Goal: Information Seeking & Learning: Learn about a topic

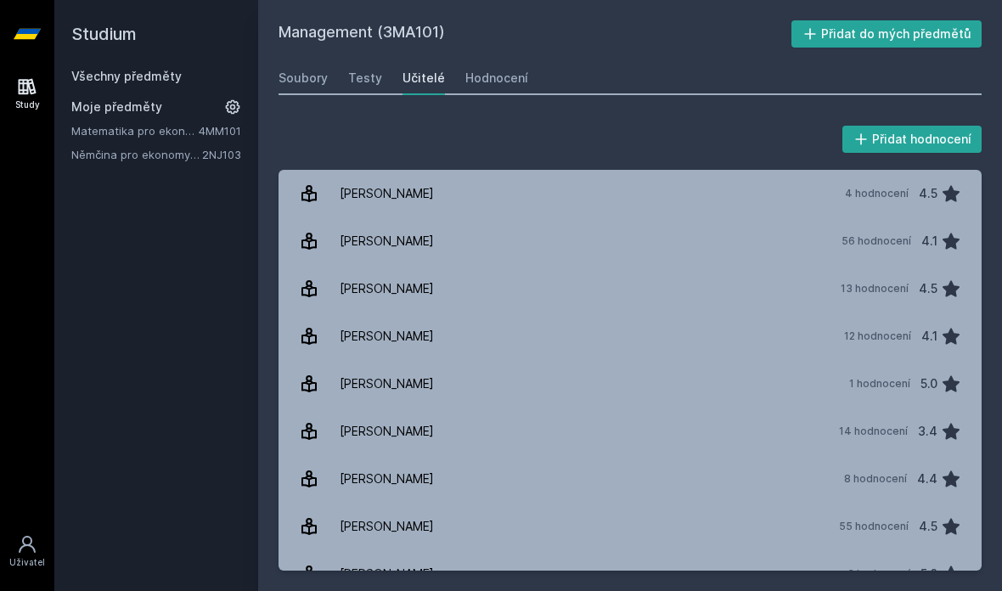
click at [674, 394] on div "1 hodnocení 5.0" at bounding box center [900, 384] width 122 height 34
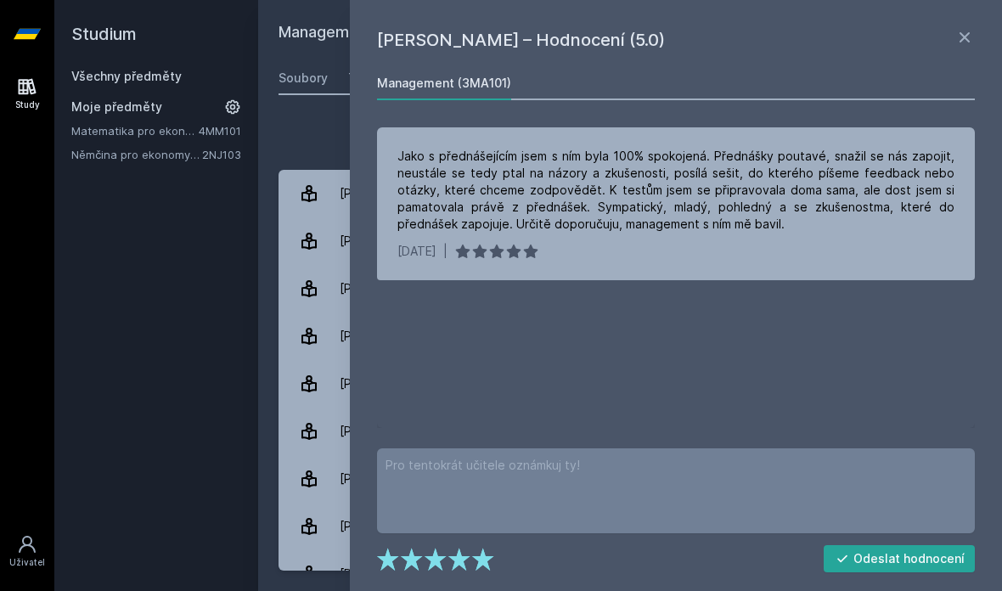
click at [325, 125] on div "Přidat hodnocení" at bounding box center [630, 139] width 703 height 34
click at [308, 126] on div "Přidat hodnocení" at bounding box center [630, 139] width 703 height 34
click at [674, 43] on icon at bounding box center [964, 37] width 20 height 20
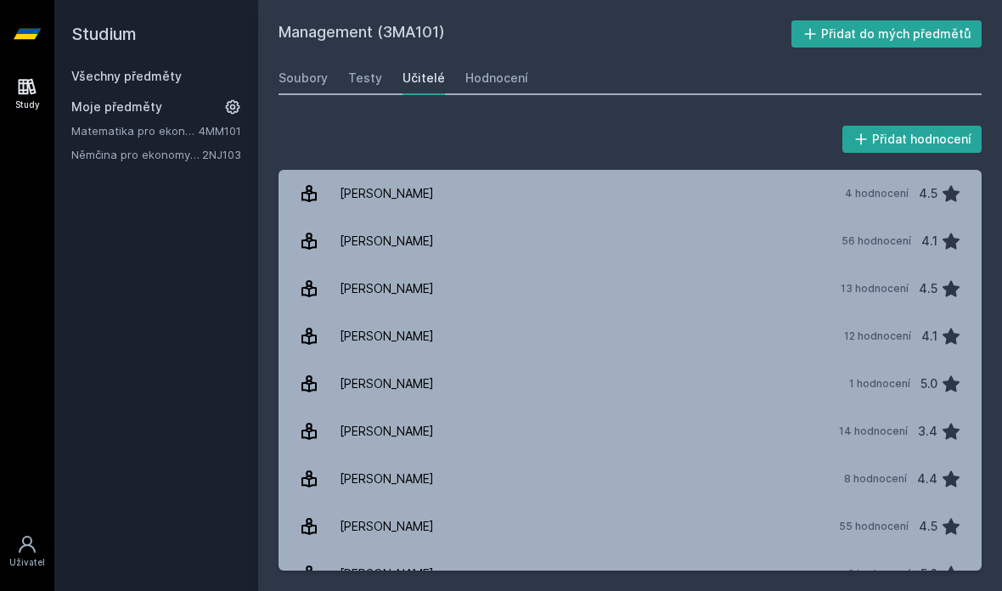
click at [296, 88] on link "Soubory" at bounding box center [303, 78] width 49 height 34
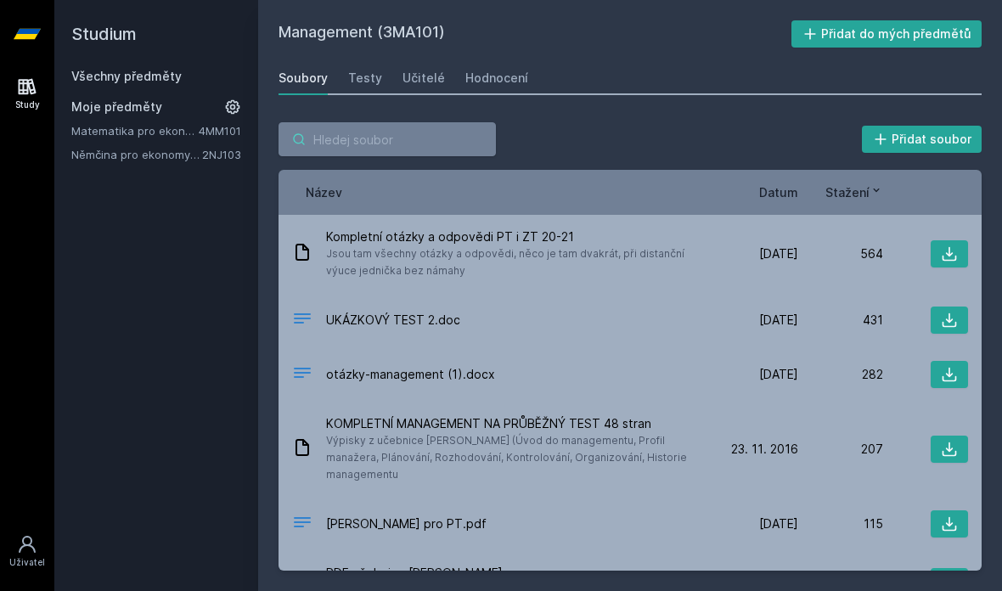
click at [397, 133] on input "search" at bounding box center [387, 139] width 217 height 34
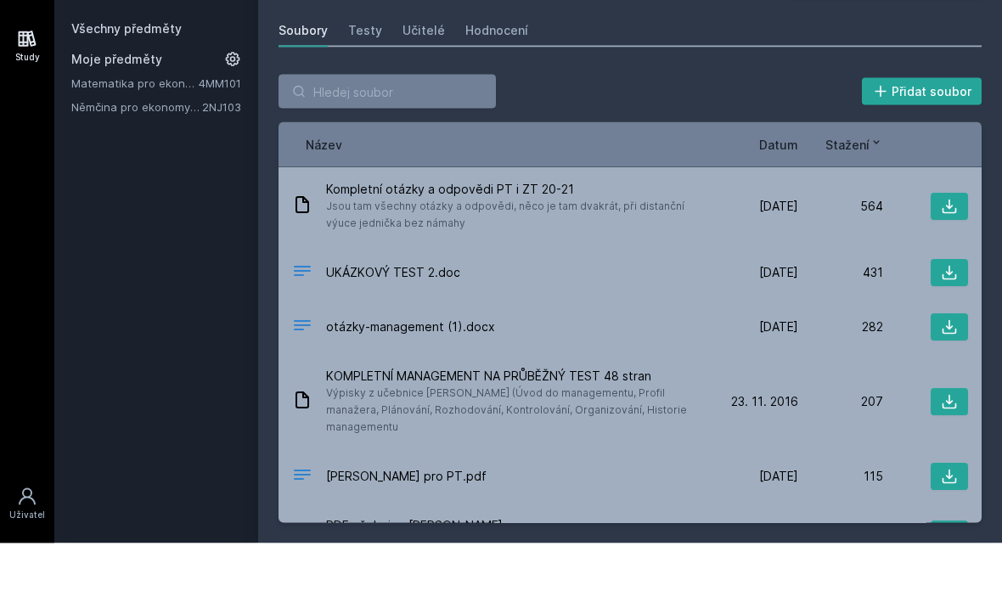
click at [535, 122] on div "Přidat soubor" at bounding box center [630, 139] width 703 height 34
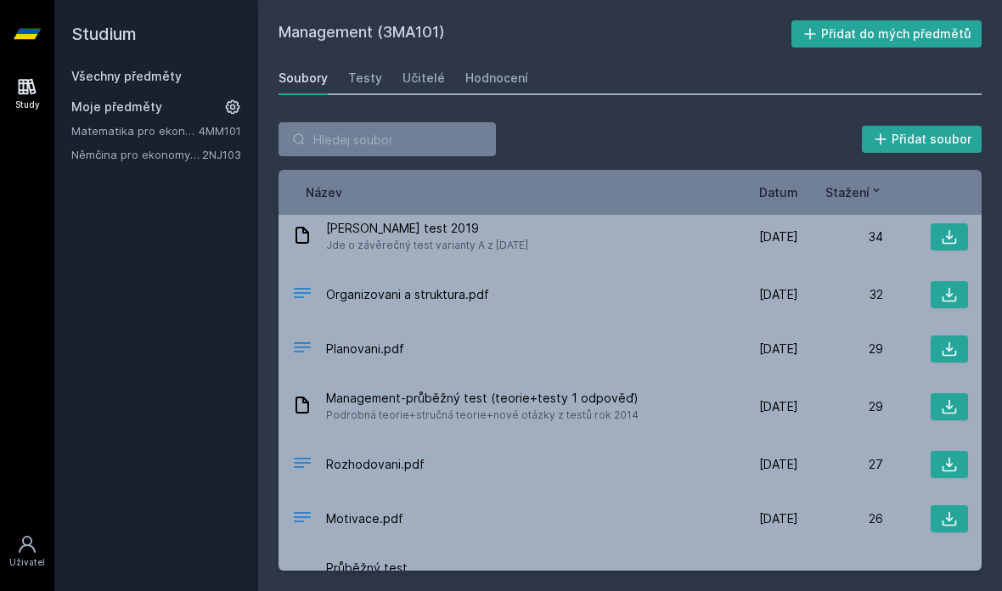
scroll to position [1005, 0]
click at [402, 70] on div "Učitelé" at bounding box center [423, 78] width 42 height 17
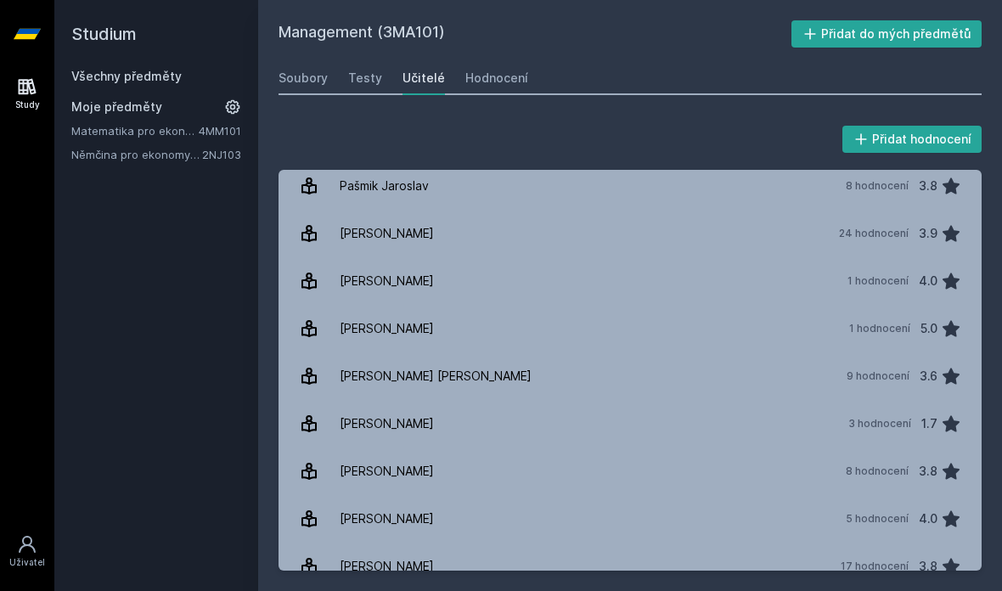
scroll to position [577, 0]
click at [674, 503] on div "4.0" at bounding box center [928, 520] width 19 height 34
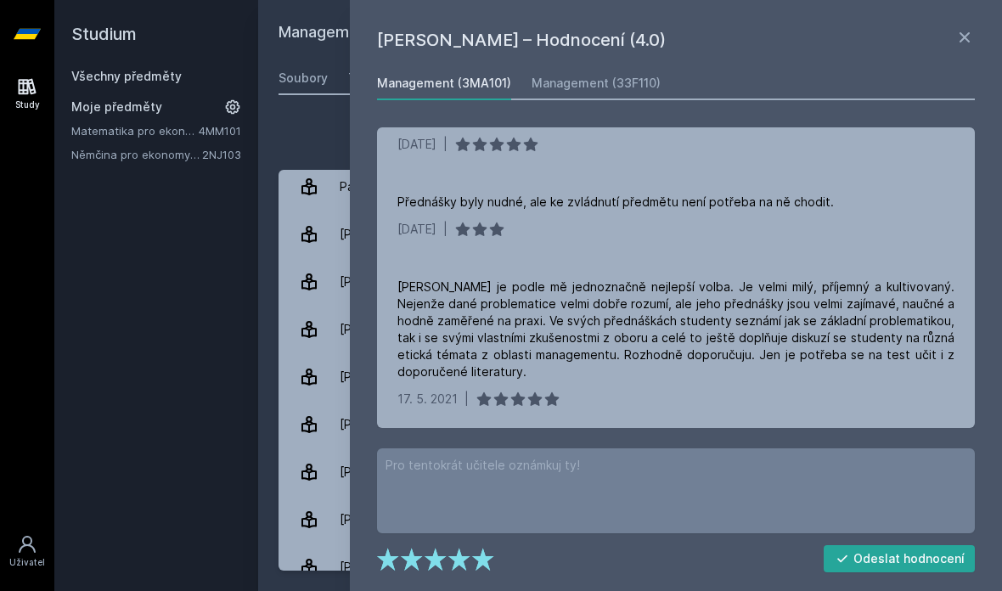
scroll to position [311, 0]
click at [674, 42] on icon at bounding box center [964, 37] width 20 height 20
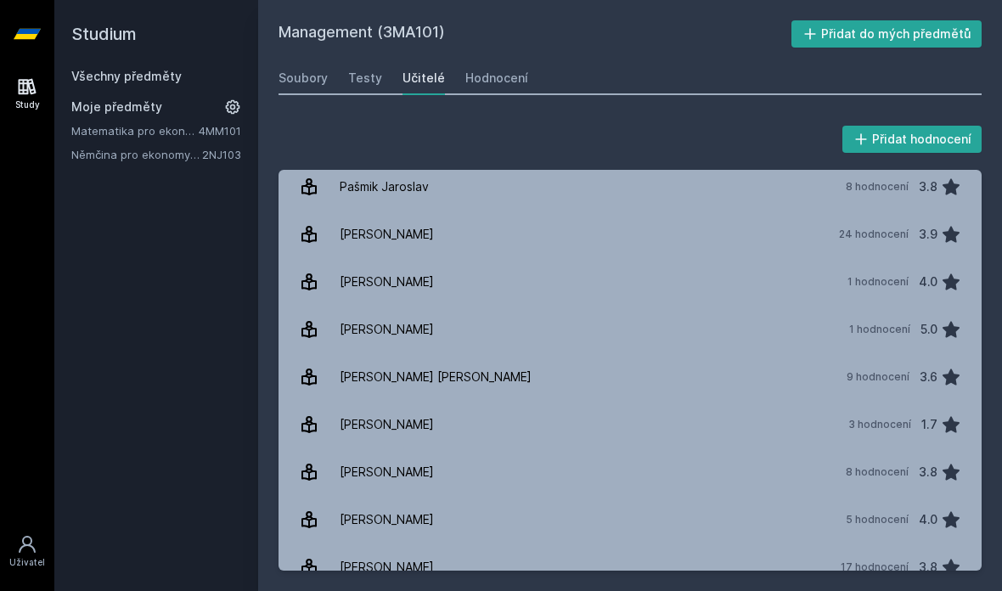
click at [291, 70] on div "Soubory" at bounding box center [303, 78] width 49 height 17
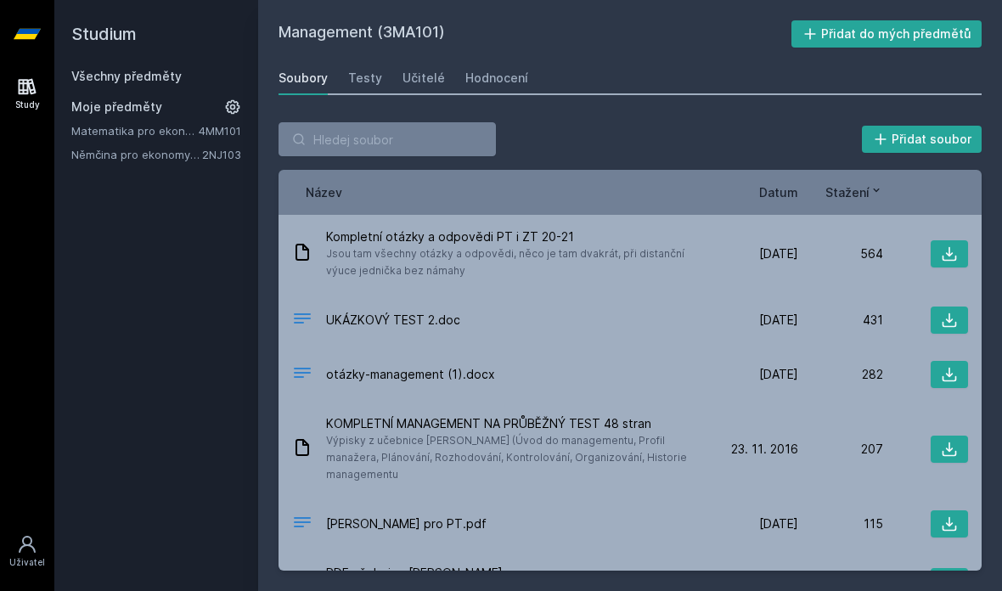
click at [170, 80] on link "Všechny předměty" at bounding box center [126, 76] width 110 height 14
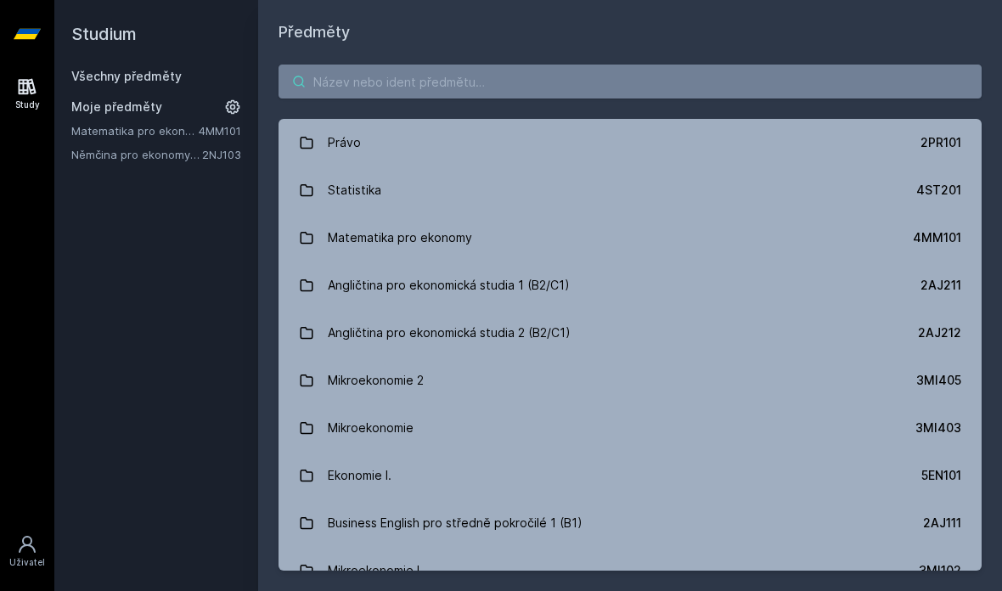
click at [464, 83] on input "search" at bounding box center [630, 82] width 703 height 34
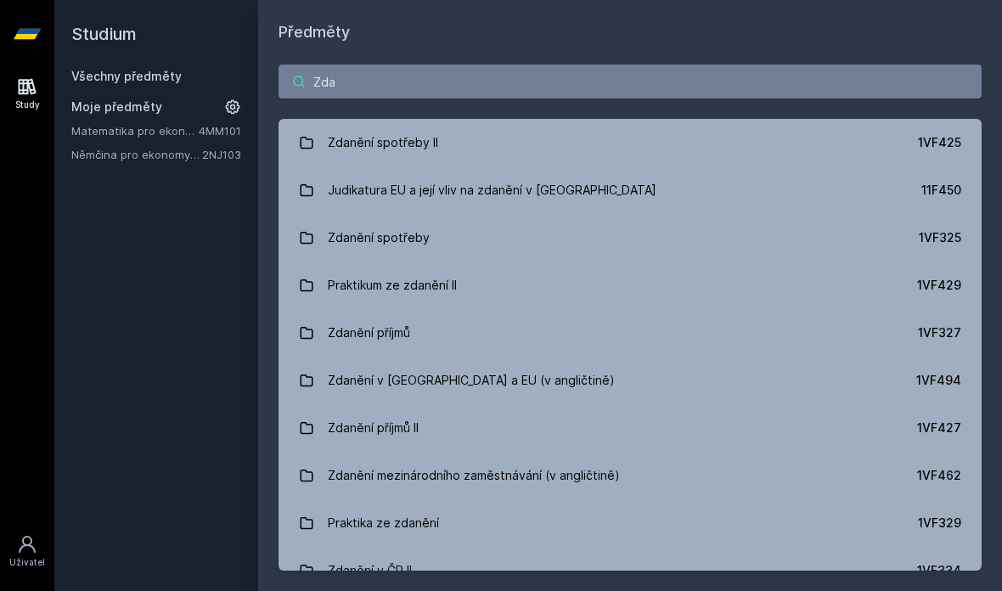
type input "Zdan"
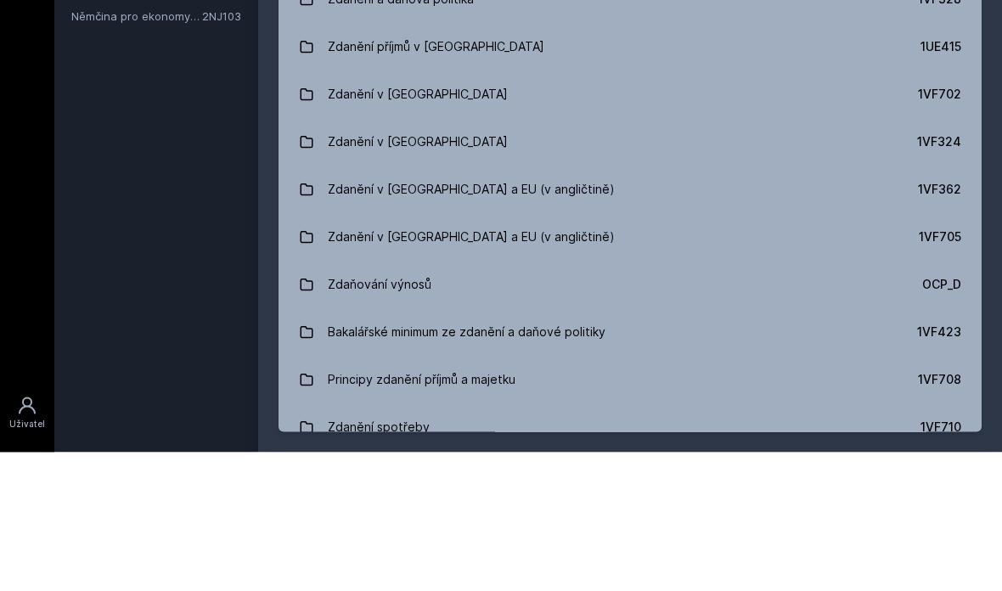
scroll to position [622, 0]
click at [492, 211] on link "Zdanění v [GEOGRAPHIC_DATA] 1VF702" at bounding box center [630, 235] width 703 height 48
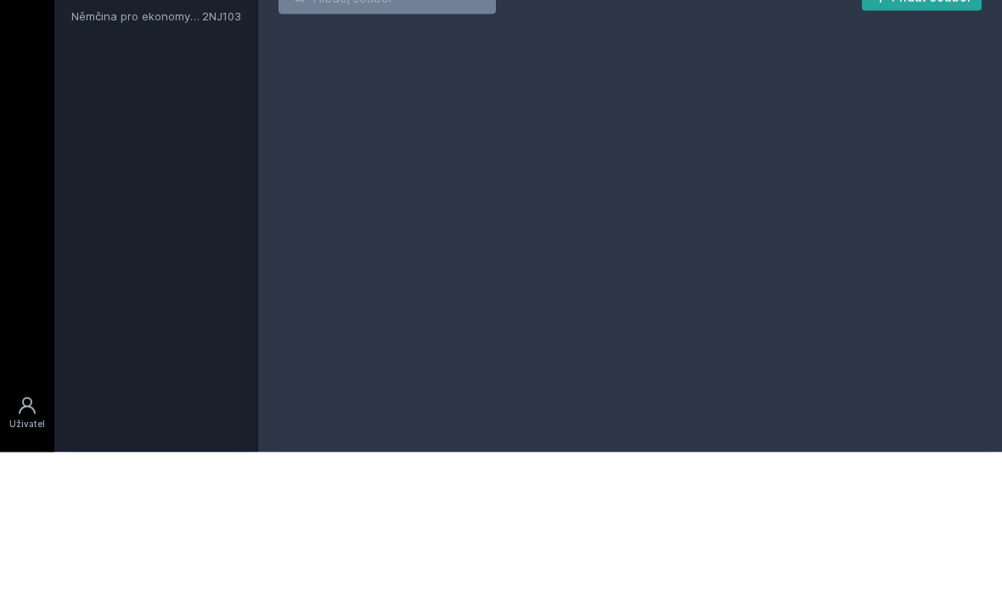
scroll to position [68, 0]
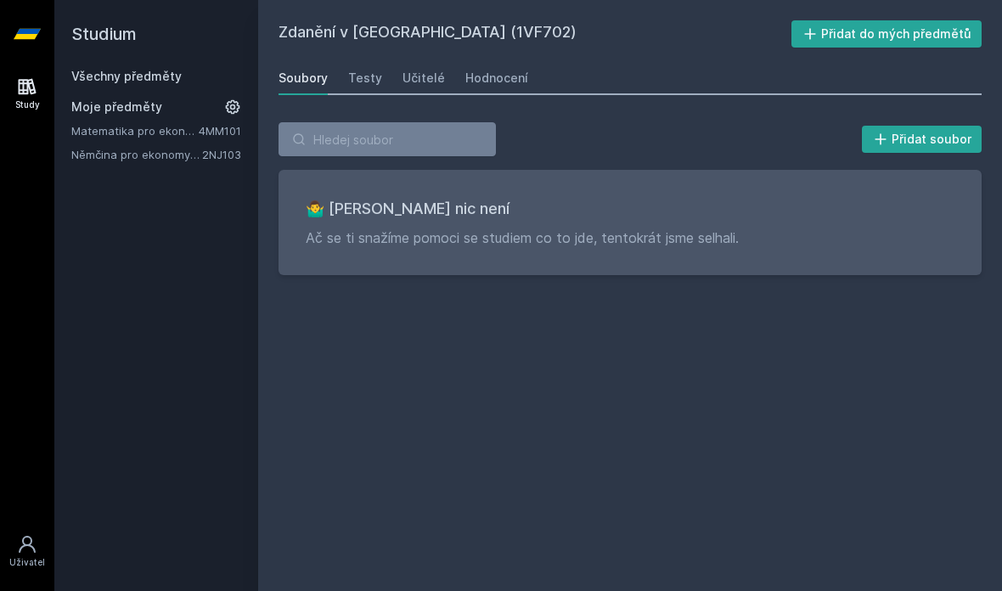
click at [435, 70] on div "Učitelé" at bounding box center [423, 78] width 42 height 17
